Goal: Entertainment & Leisure: Browse casually

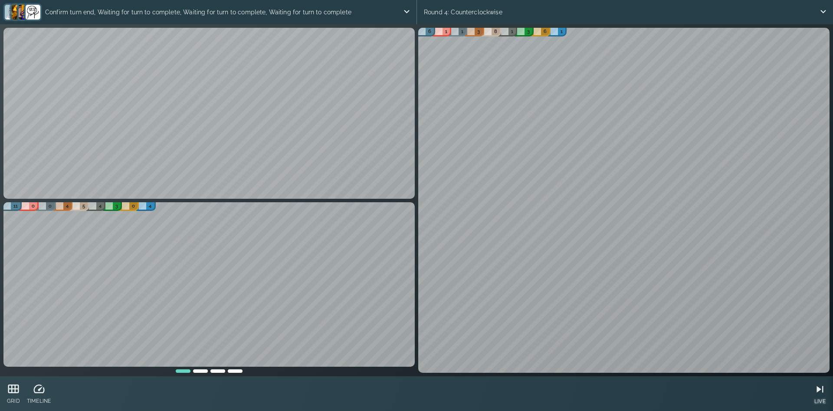
click at [814, 390] on icon at bounding box center [819, 389] width 13 height 13
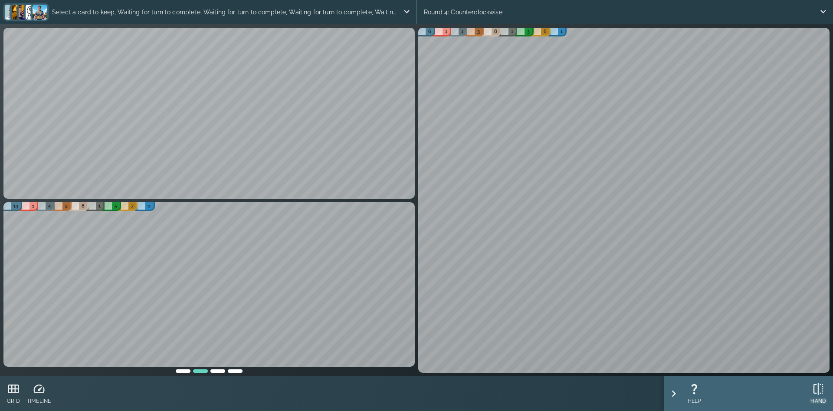
click at [823, 396] on div "HAND" at bounding box center [818, 394] width 16 height 28
click at [816, 386] on icon at bounding box center [818, 388] width 13 height 13
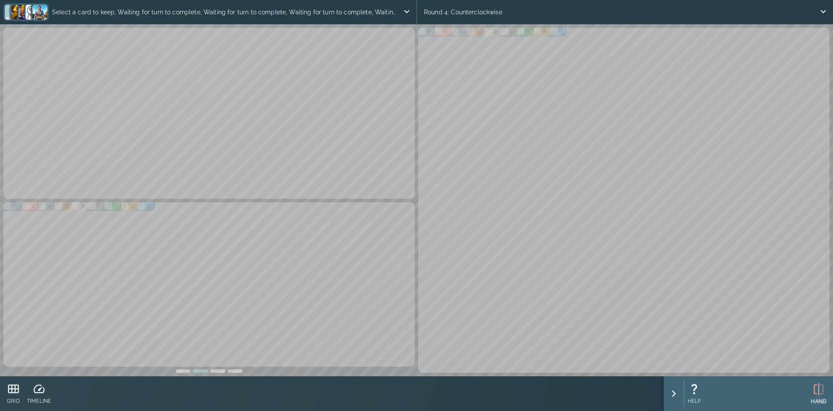
click at [812, 386] on icon at bounding box center [818, 389] width 13 height 13
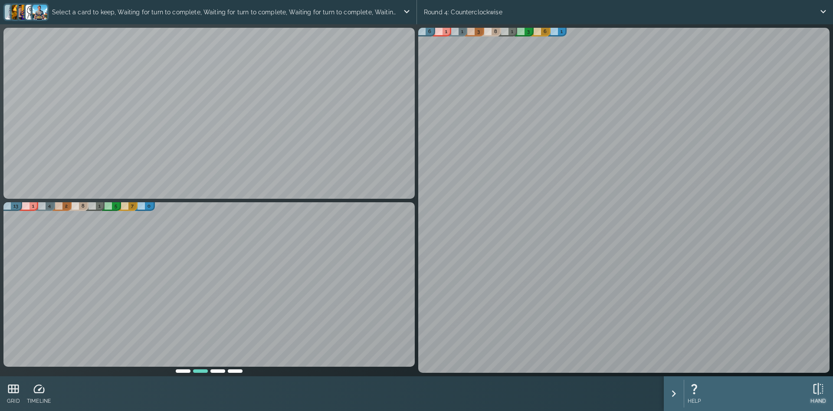
click at [813, 392] on icon at bounding box center [818, 388] width 13 height 13
click at [809, 390] on icon at bounding box center [813, 388] width 13 height 13
click at [713, 389] on icon at bounding box center [715, 388] width 13 height 13
click at [722, 400] on p "UNDO" at bounding box center [716, 401] width 16 height 8
click at [711, 392] on icon at bounding box center [715, 388] width 13 height 13
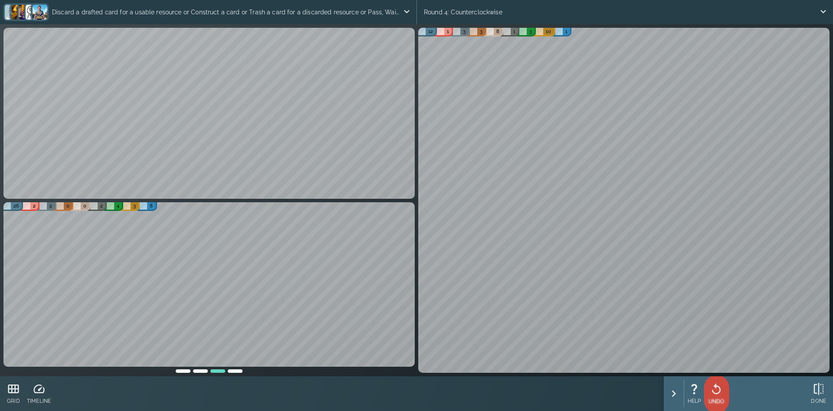
click at [715, 387] on icon at bounding box center [716, 389] width 13 height 13
click at [720, 396] on div "UNDO" at bounding box center [716, 394] width 16 height 28
click at [716, 386] on icon at bounding box center [715, 388] width 9 height 11
click at [820, 392] on icon at bounding box center [818, 388] width 13 height 13
click at [815, 393] on icon at bounding box center [813, 388] width 13 height 13
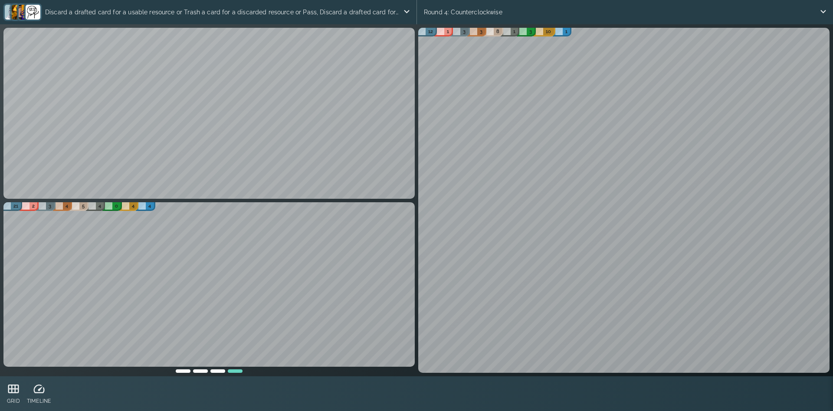
click at [418, 239] on div "12 1 3 3 8 1 3 10 1" at bounding box center [623, 200] width 415 height 348
click at [218, 372] on div at bounding box center [217, 370] width 17 height 6
click at [208, 372] on div at bounding box center [200, 370] width 17 height 6
click at [178, 372] on div at bounding box center [182, 370] width 17 height 6
